Goal: Navigation & Orientation: Understand site structure

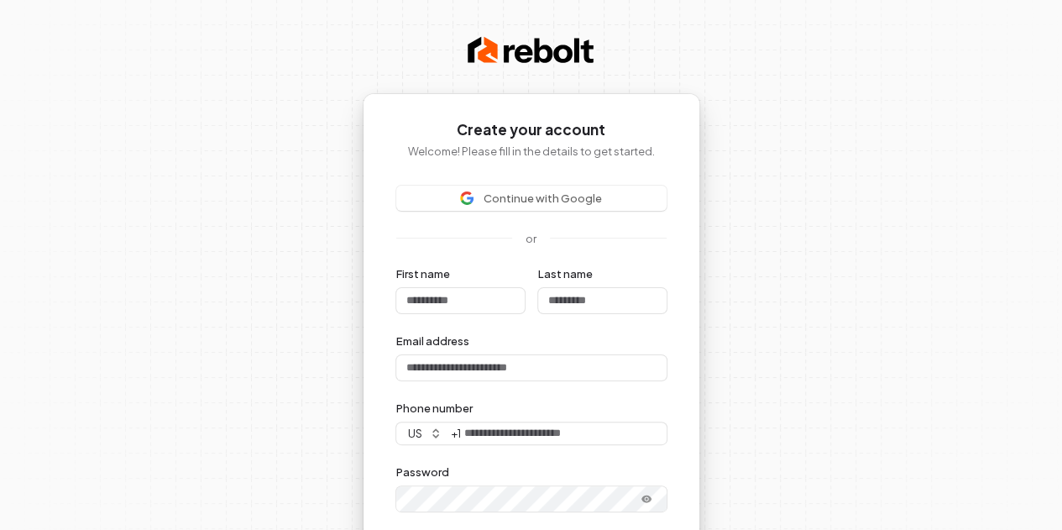
scroll to position [236, 0]
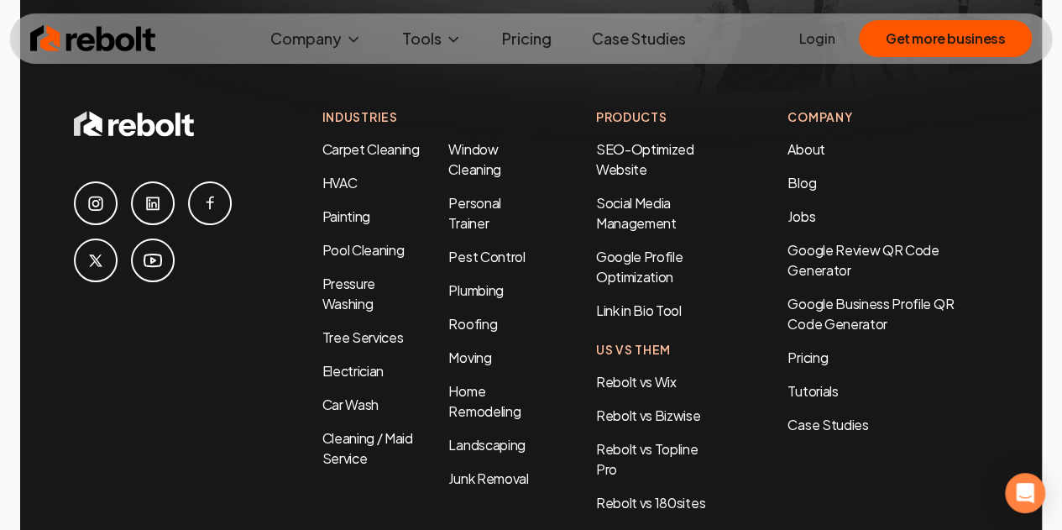
scroll to position [7849, 0]
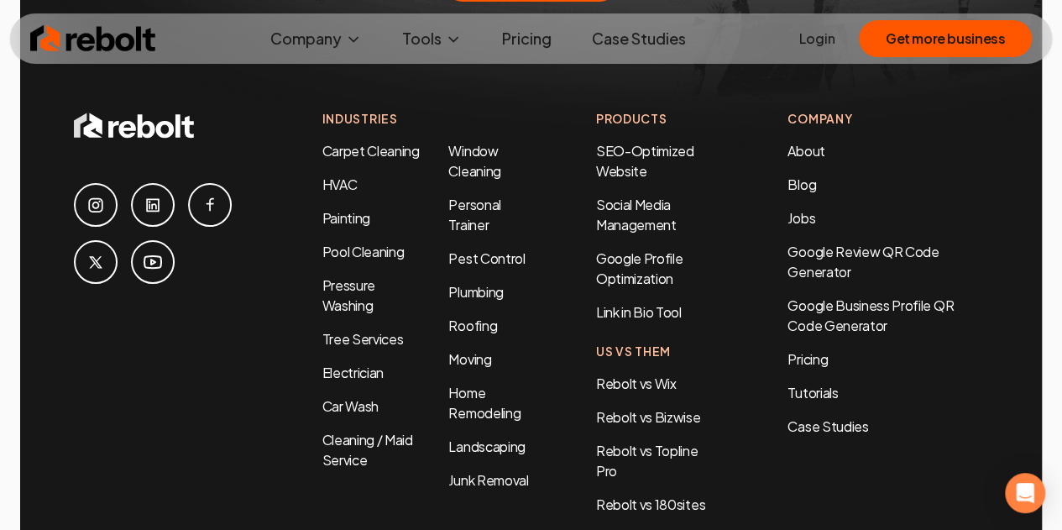
click at [89, 197] on icon at bounding box center [95, 204] width 14 height 14
click at [150, 252] on icon at bounding box center [153, 262] width 20 height 20
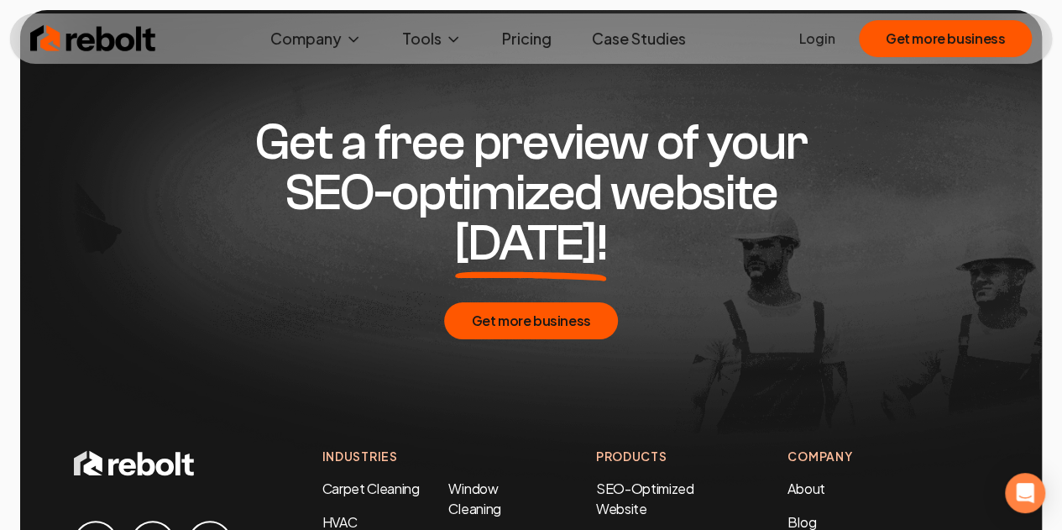
scroll to position [7498, 0]
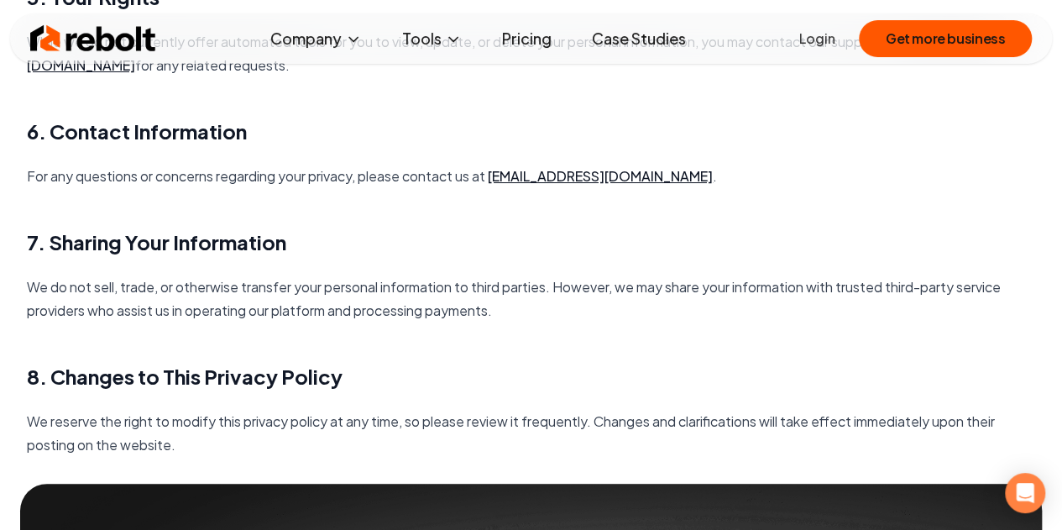
scroll to position [284, 0]
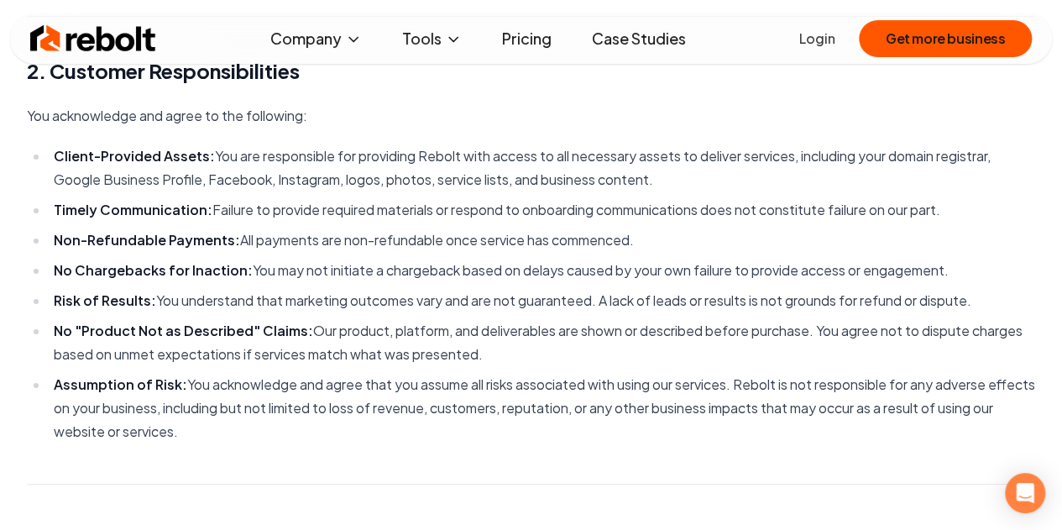
scroll to position [783, 0]
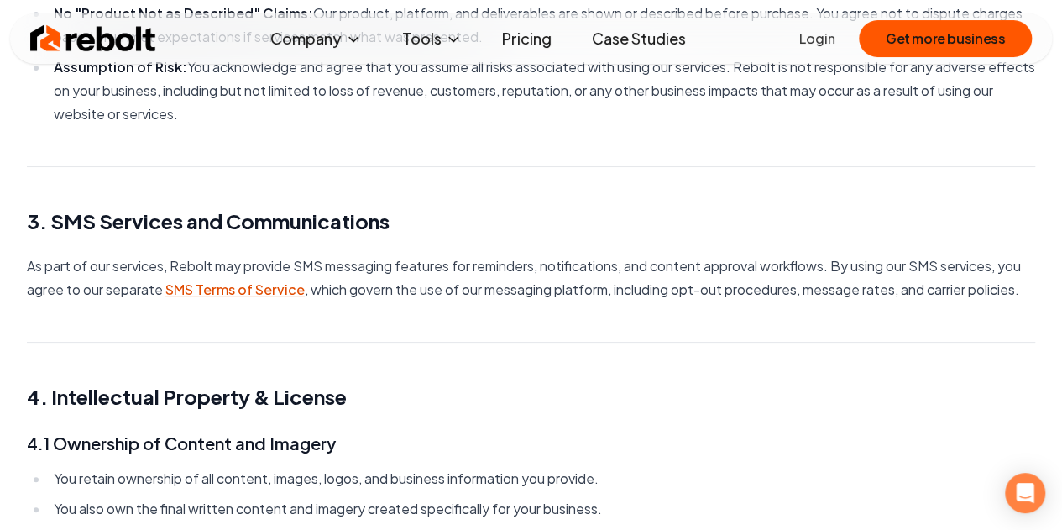
click at [214, 295] on link "SMS Terms of Service" at bounding box center [234, 289] width 139 height 18
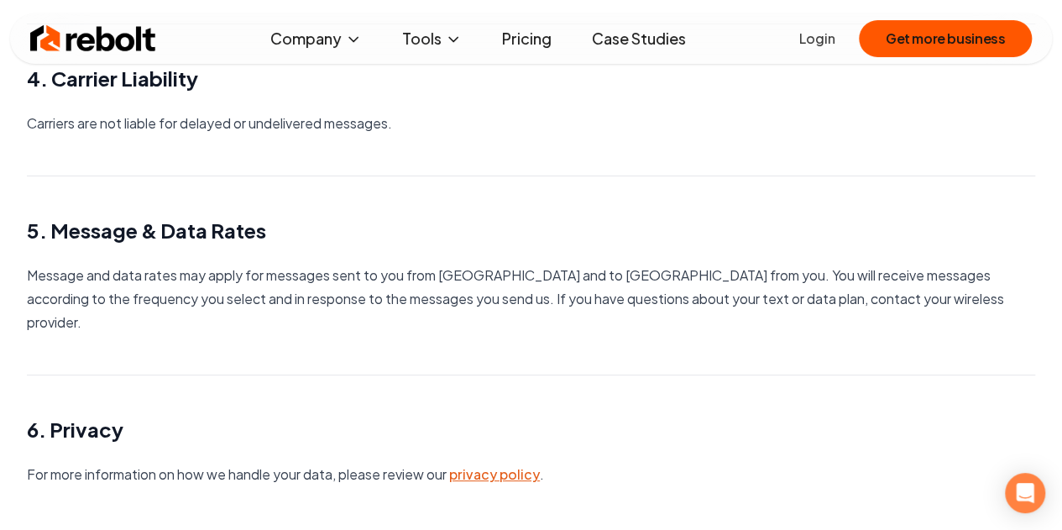
scroll to position [740, 0]
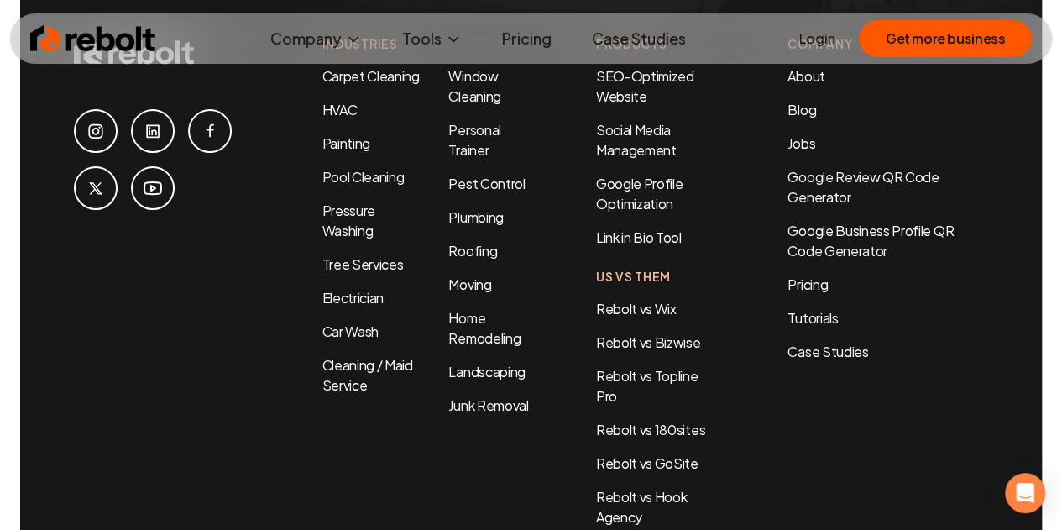
scroll to position [2292, 0]
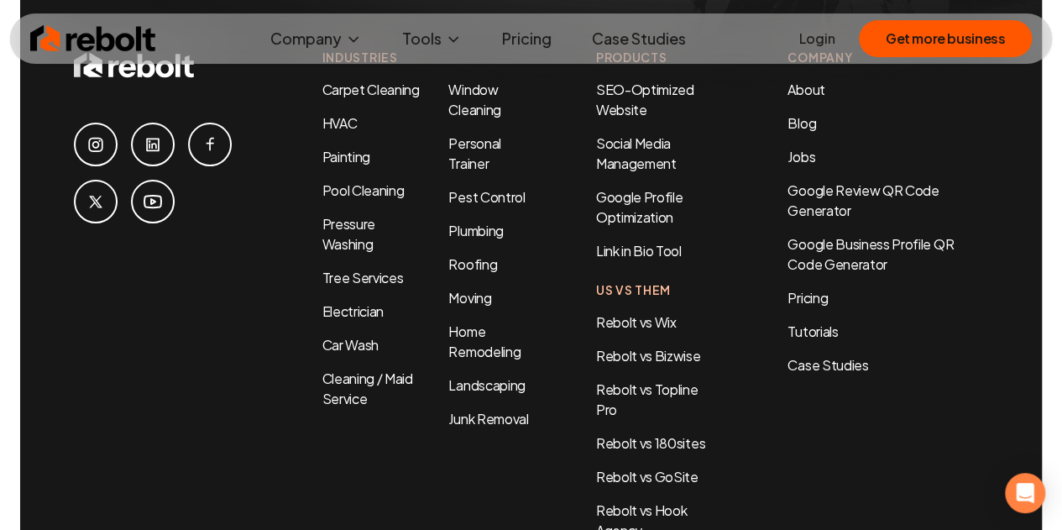
click at [109, 123] on link at bounding box center [96, 145] width 44 height 44
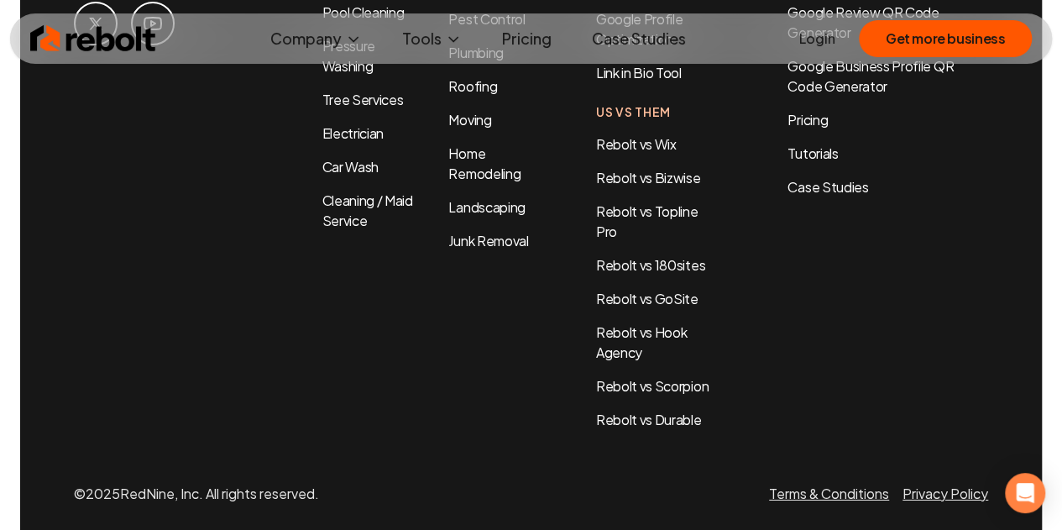
scroll to position [2312, 0]
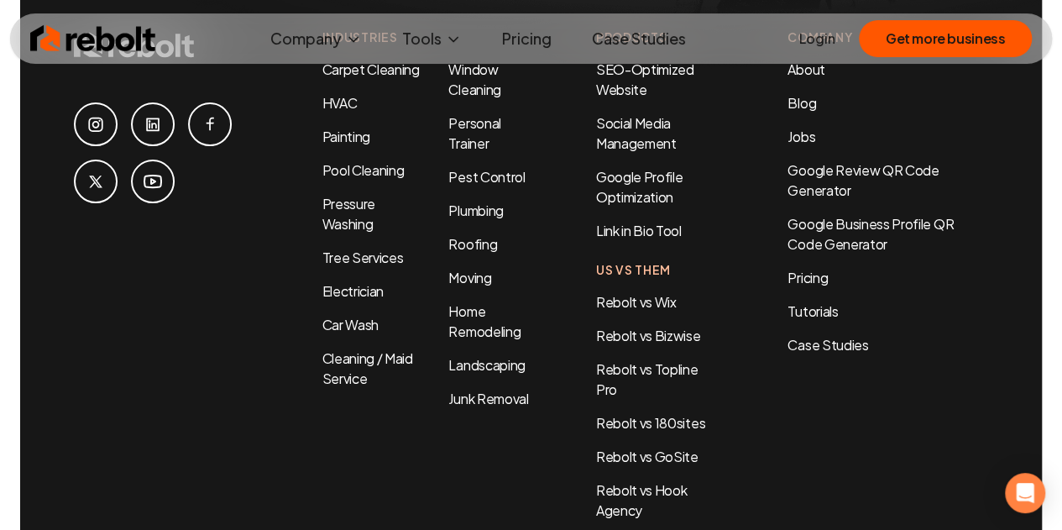
click at [148, 171] on icon at bounding box center [153, 181] width 20 height 20
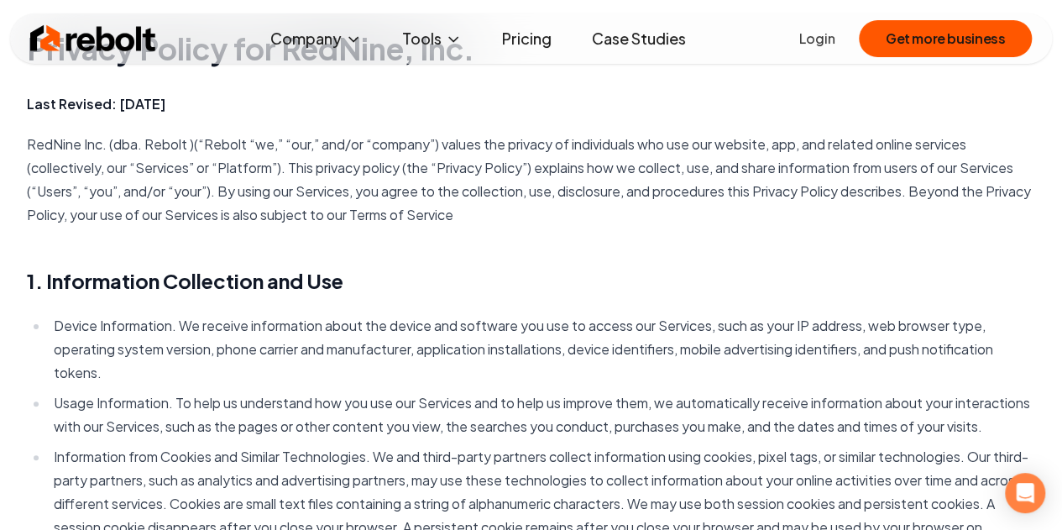
scroll to position [0, 0]
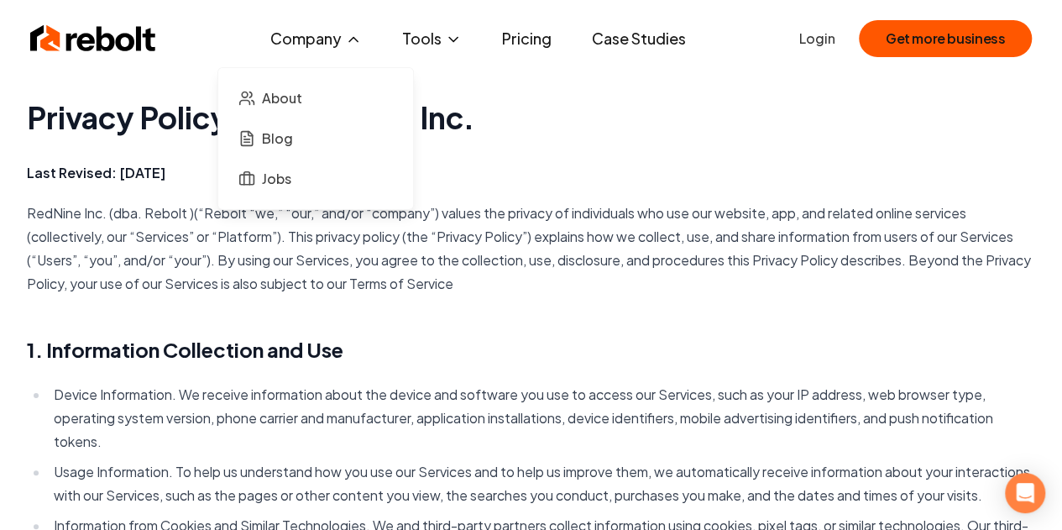
click at [338, 29] on button "Company" at bounding box center [316, 39] width 118 height 34
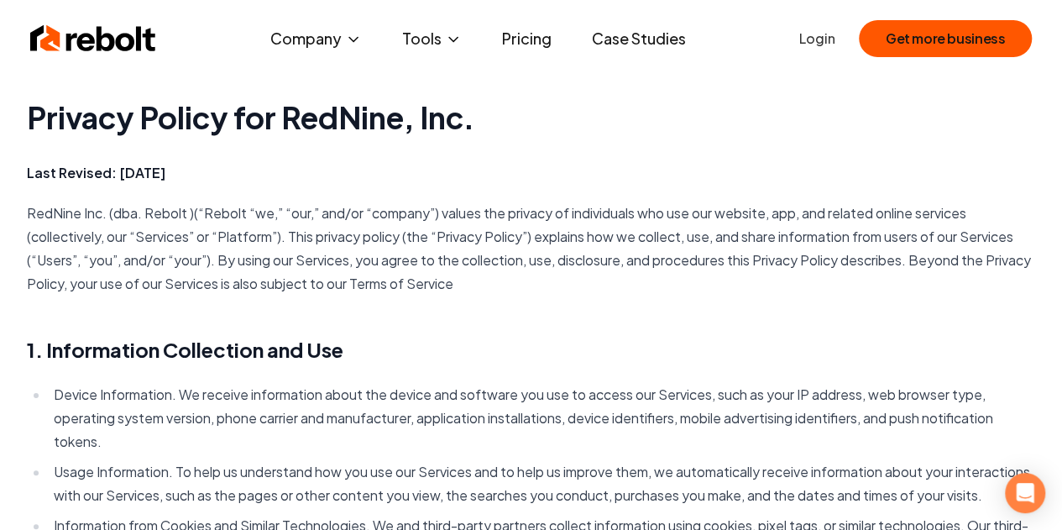
click at [103, 23] on img at bounding box center [93, 39] width 126 height 34
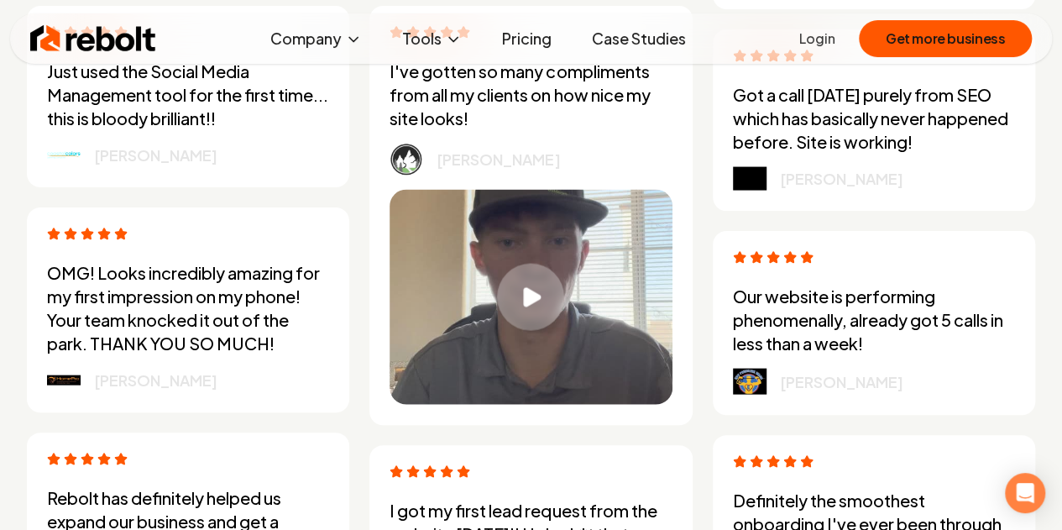
scroll to position [4797, 0]
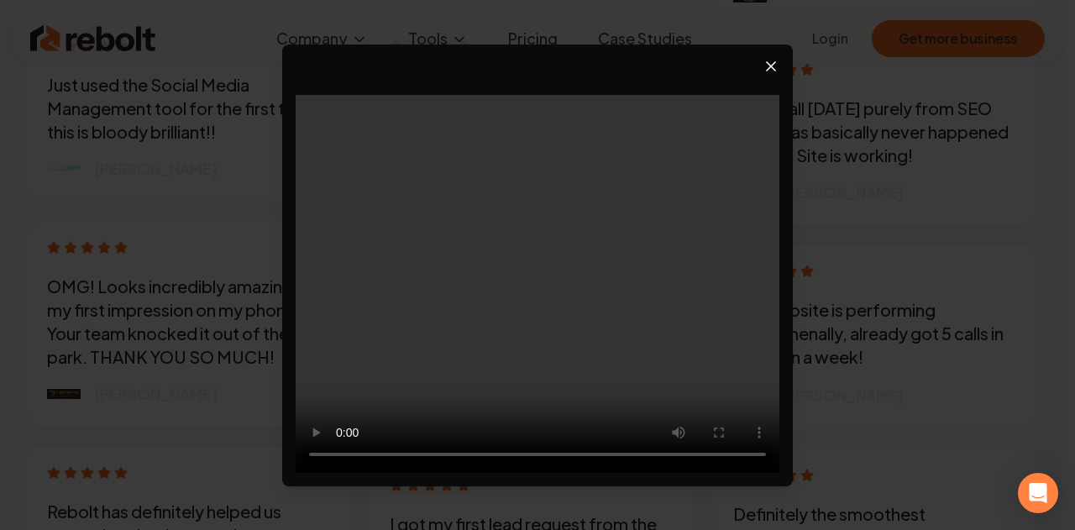
click at [774, 64] on icon "Close video player" at bounding box center [770, 66] width 17 height 17
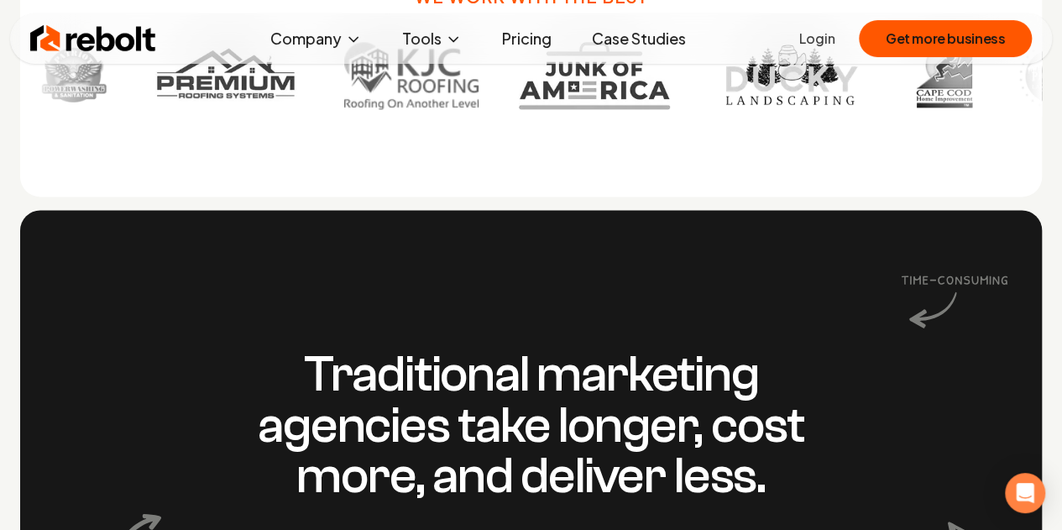
scroll to position [1123, 0]
